Goal: Navigation & Orientation: Find specific page/section

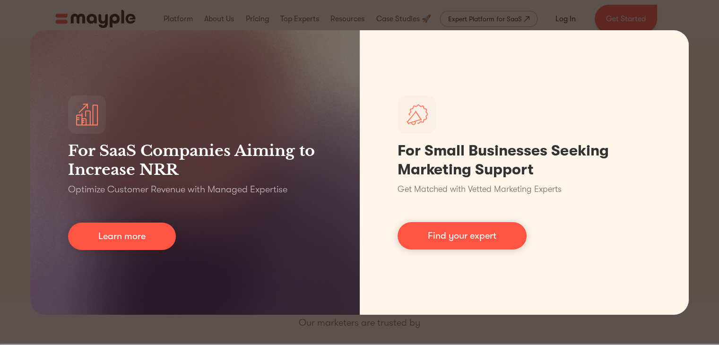
click at [21, 133] on div "For SaaS Companies Aiming to Increase NRR Optimize Customer Revenue with Manage…" at bounding box center [359, 172] width 719 height 345
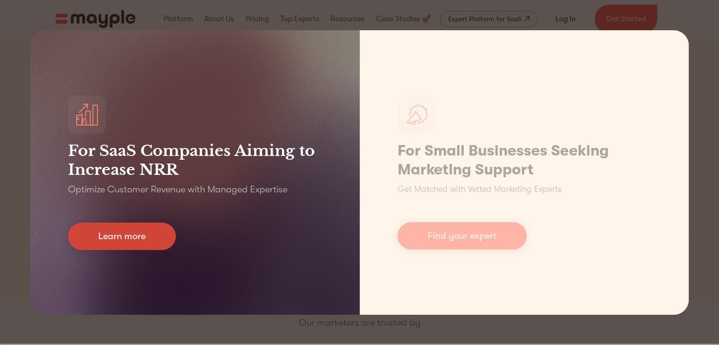
click at [130, 233] on link "Learn more" at bounding box center [122, 236] width 108 height 27
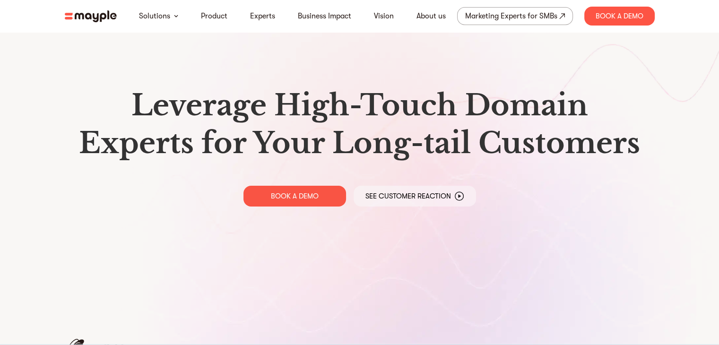
click at [84, 17] on img at bounding box center [91, 16] width 52 height 12
click at [94, 14] on img at bounding box center [91, 16] width 52 height 12
click at [434, 12] on link "About us" at bounding box center [431, 15] width 29 height 11
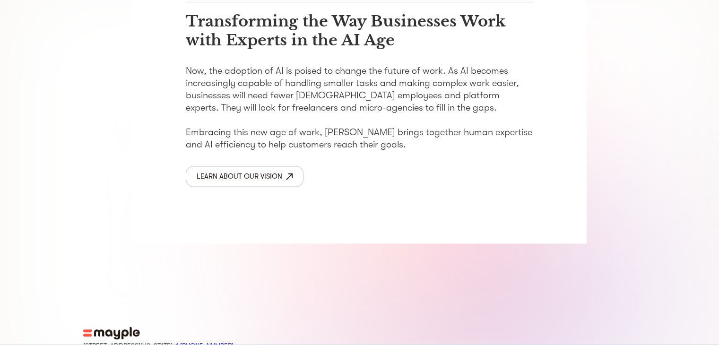
scroll to position [1602, 0]
